Goal: Ask a question

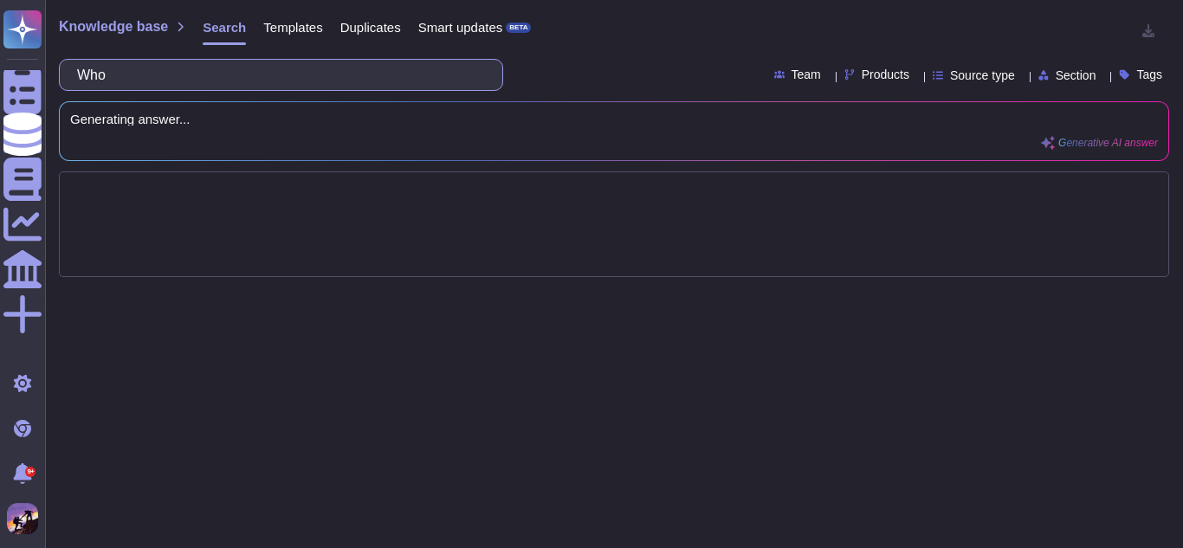
type input "W"
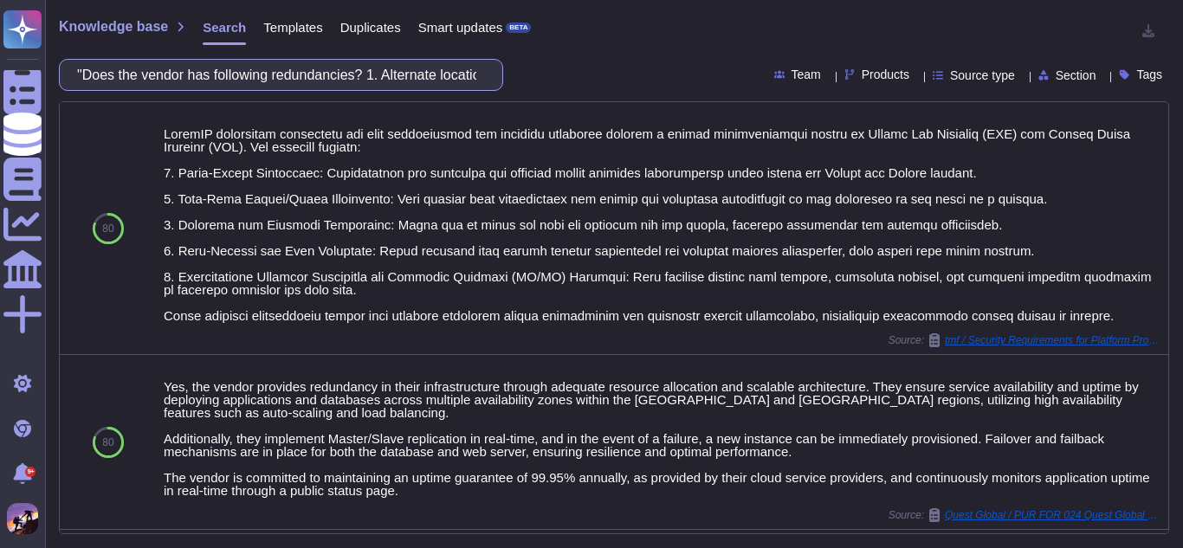
click at [376, 81] on input ""Does the vendor has following redundancies? 1. Alternate locations with requir…" at bounding box center [276, 75] width 416 height 30
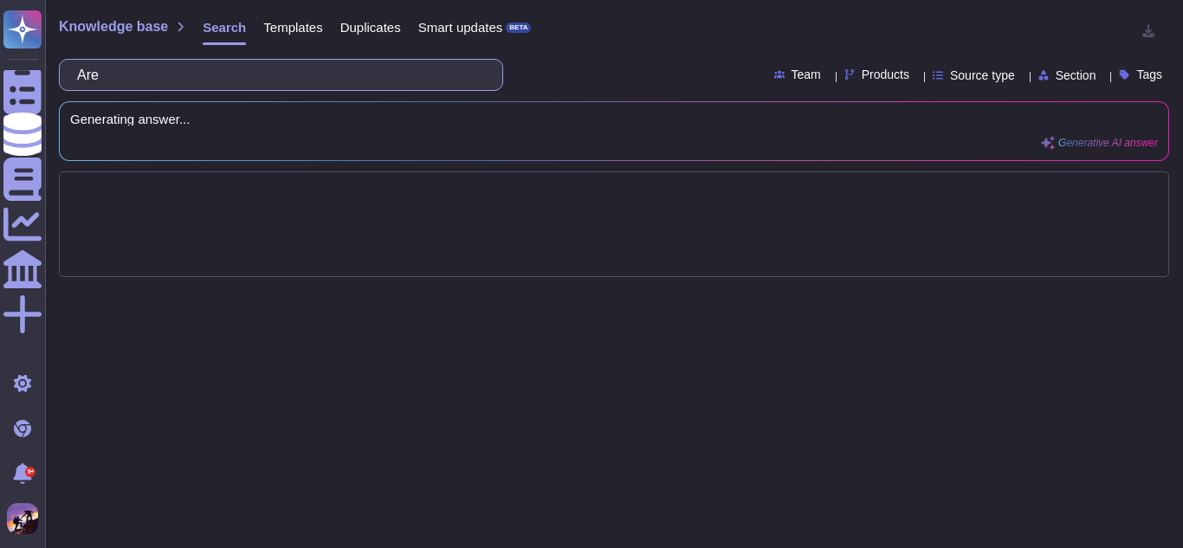
type input "Ar"
type input "Are"
type input "A"
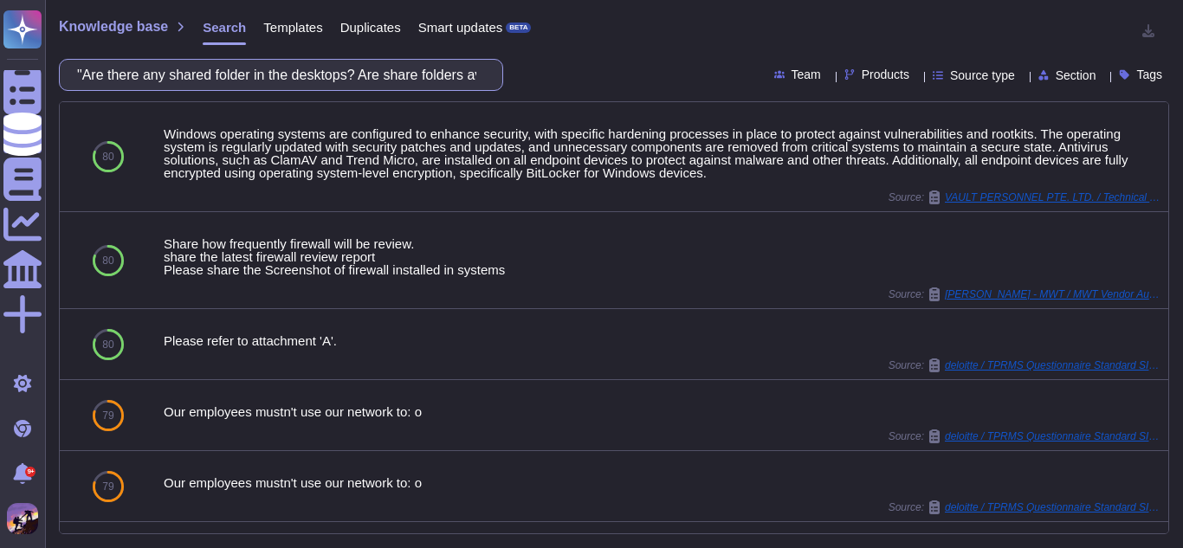
click at [475, 81] on input ""Are there any shared folder in the desktops? Are share folders available with …" at bounding box center [276, 75] width 416 height 30
click at [442, 72] on input ""Are there any shared folder in the desktops? Are share folders available with …" at bounding box center [276, 75] width 416 height 30
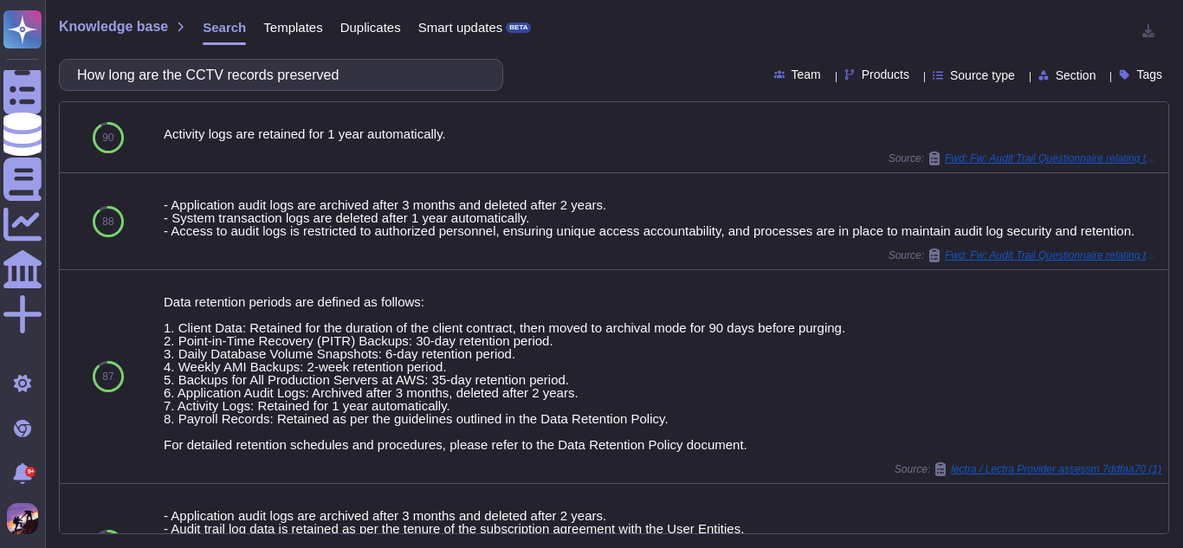
drag, startPoint x: 207, startPoint y: 75, endPoint x: 356, endPoint y: 74, distance: 148.9
click at [356, 74] on input "How long are the CCTV records preserved" at bounding box center [276, 75] width 416 height 30
